Goal: Information Seeking & Learning: Compare options

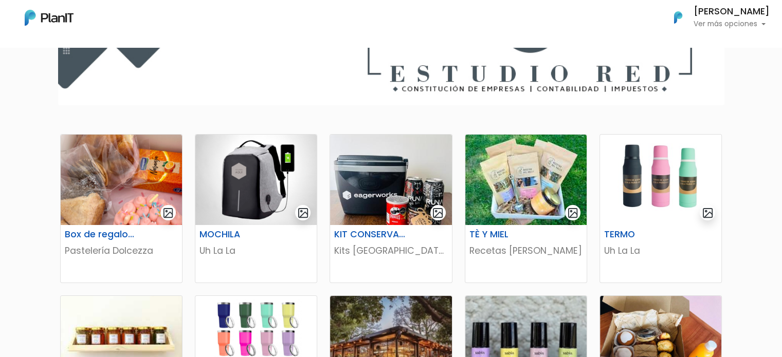
scroll to position [109, 0]
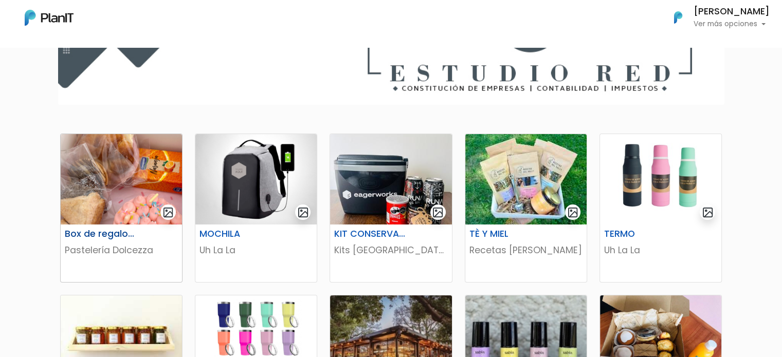
click at [130, 177] on img at bounding box center [121, 179] width 121 height 90
click at [266, 176] on img at bounding box center [255, 179] width 121 height 90
click at [378, 185] on img at bounding box center [390, 179] width 121 height 90
click at [479, 180] on img at bounding box center [525, 179] width 121 height 90
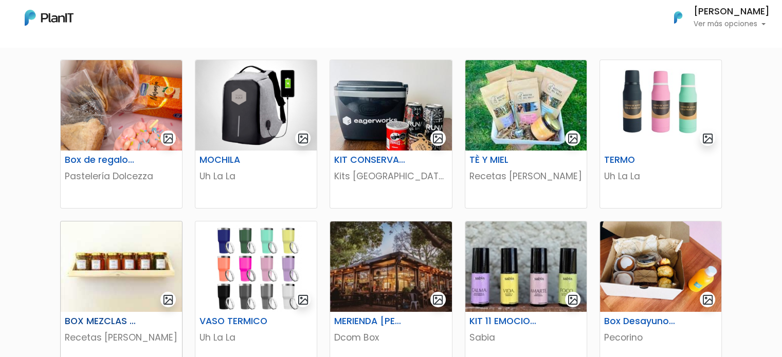
scroll to position [214, 0]
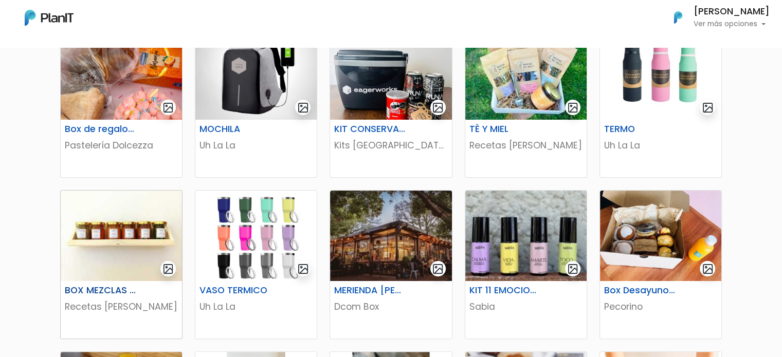
click at [113, 250] on img at bounding box center [121, 236] width 121 height 90
click at [343, 306] on p "Dcom Box" at bounding box center [390, 306] width 113 height 13
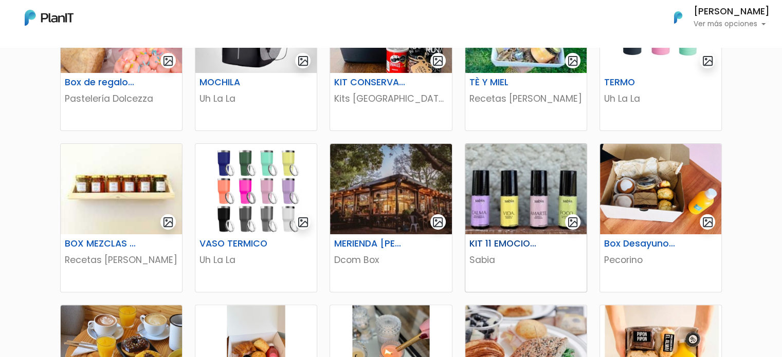
click at [543, 191] on img at bounding box center [525, 189] width 121 height 90
click at [636, 228] on img at bounding box center [660, 189] width 121 height 90
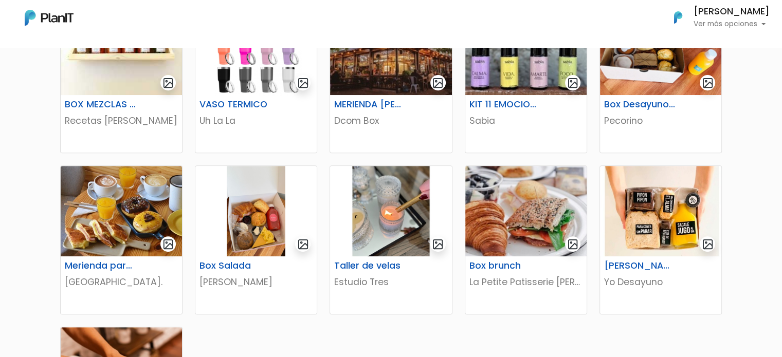
scroll to position [405, 0]
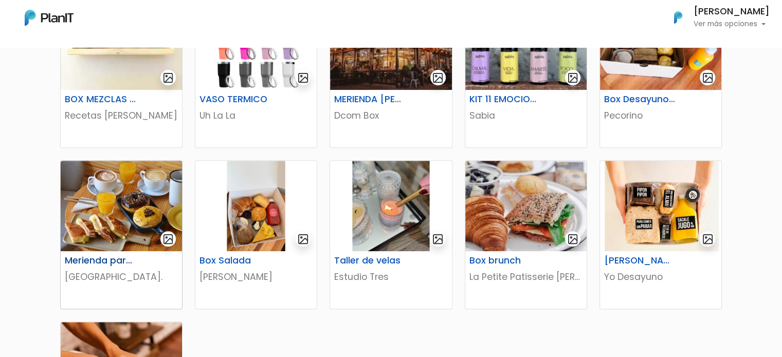
click at [152, 199] on img at bounding box center [121, 206] width 121 height 90
click at [268, 201] on img at bounding box center [255, 206] width 121 height 90
click at [518, 211] on img at bounding box center [525, 206] width 121 height 90
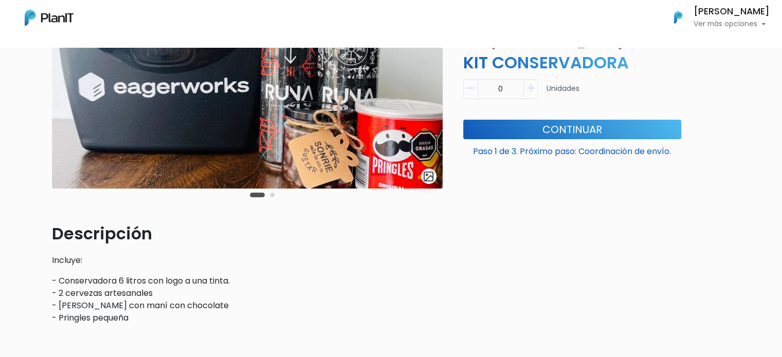
scroll to position [136, 0]
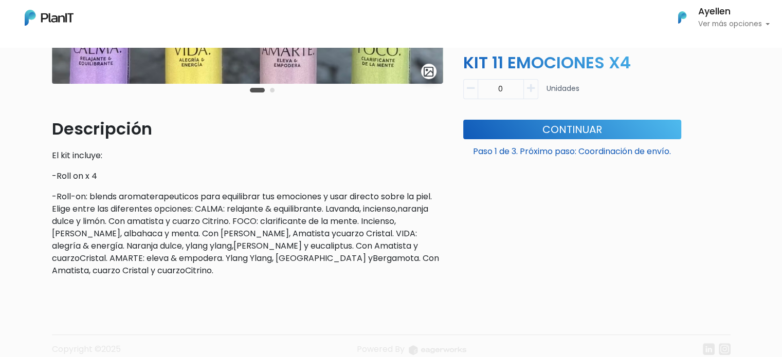
scroll to position [241, 0]
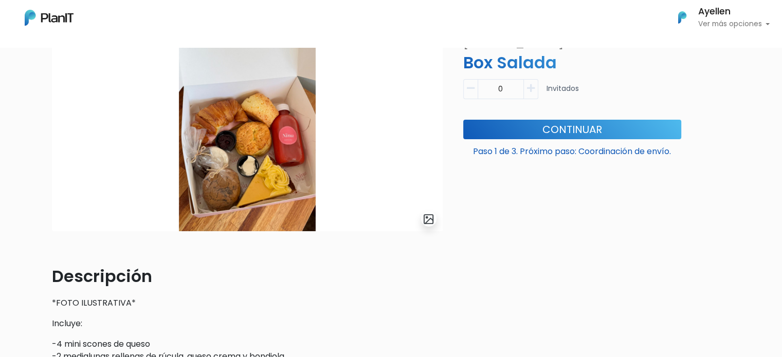
scroll to position [92, 0]
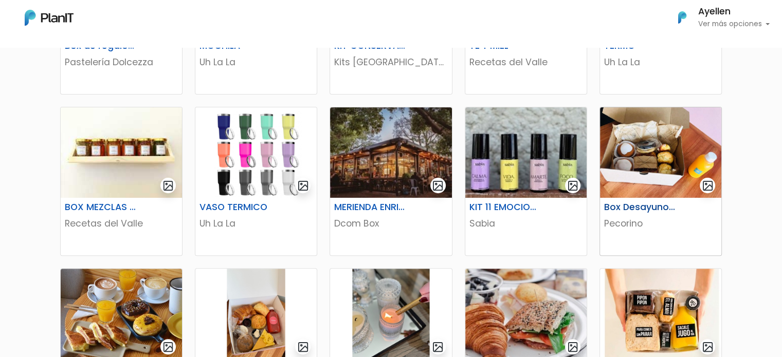
scroll to position [388, 0]
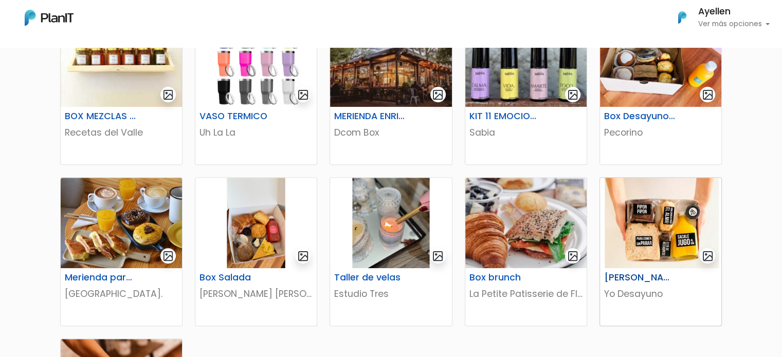
click at [661, 249] on img at bounding box center [660, 223] width 121 height 90
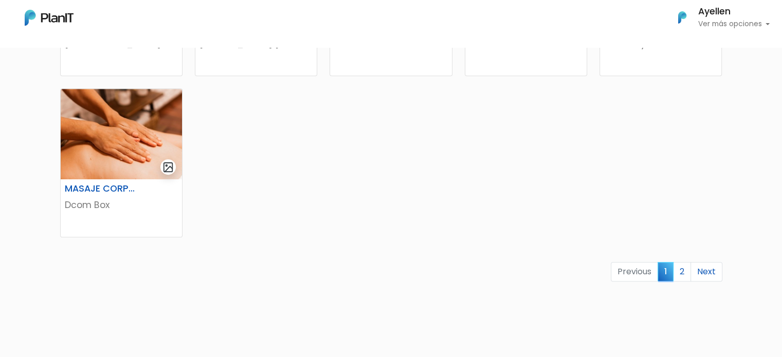
scroll to position [639, 0]
click at [682, 272] on link "2" at bounding box center [682, 272] width 18 height 20
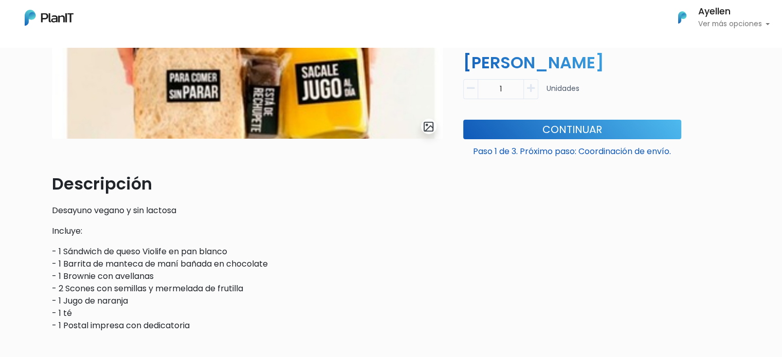
scroll to position [224, 0]
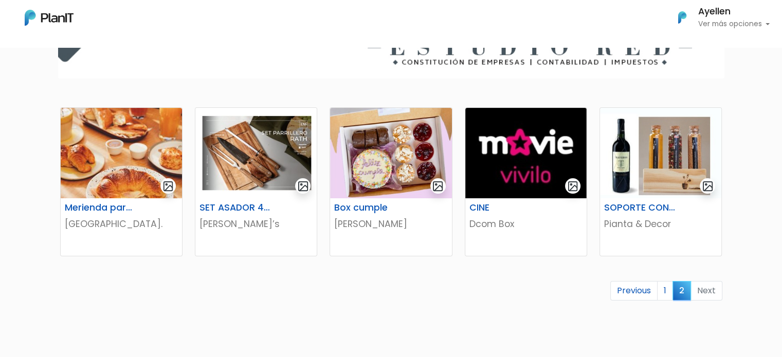
scroll to position [140, 0]
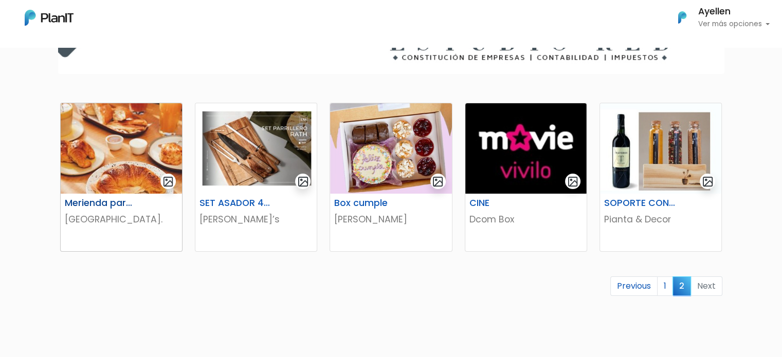
click at [90, 191] on img at bounding box center [121, 148] width 121 height 90
click at [260, 175] on img at bounding box center [255, 148] width 121 height 90
click at [635, 209] on div "SOPORTE CON ESPECIAS + VINO" at bounding box center [660, 205] width 125 height 15
click at [670, 289] on link "1" at bounding box center [665, 287] width 16 height 20
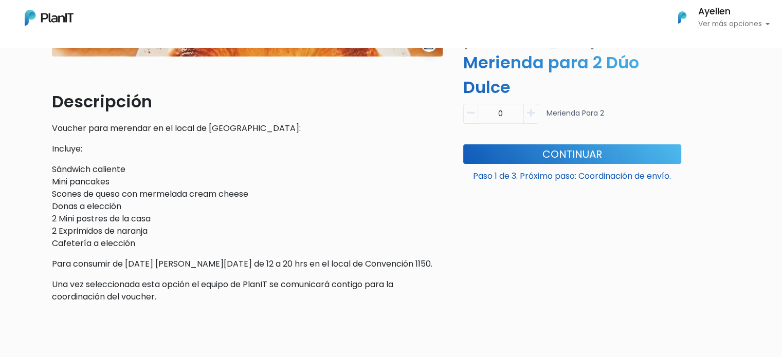
scroll to position [267, 0]
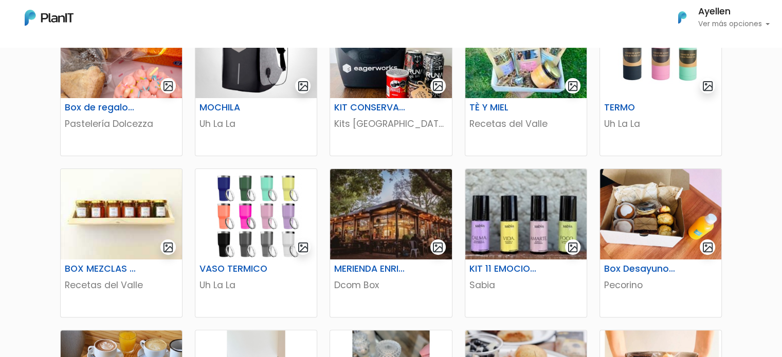
scroll to position [236, 0]
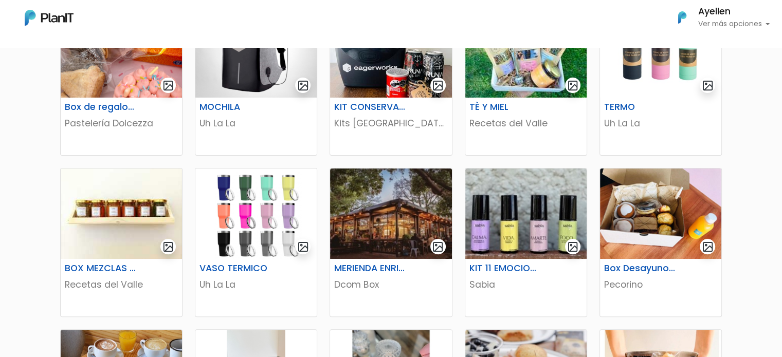
click at [20, 148] on div "Box de regalo cumpleaños Pastelería Dolcezza MOCHILA Uh La La KIT CONSERVADORA …" at bounding box center [391, 343] width 782 height 1004
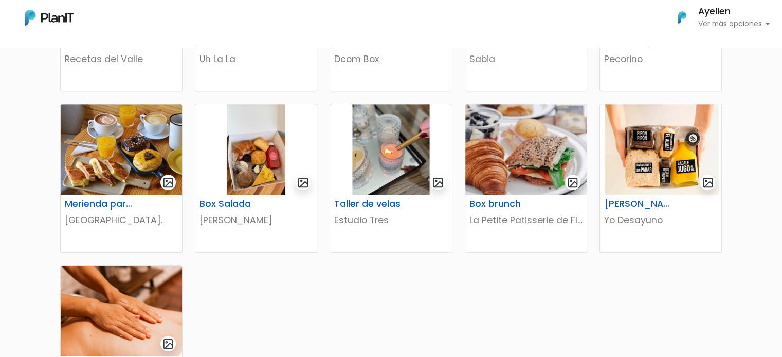
scroll to position [464, 0]
